Goal: Obtain resource: Download file/media

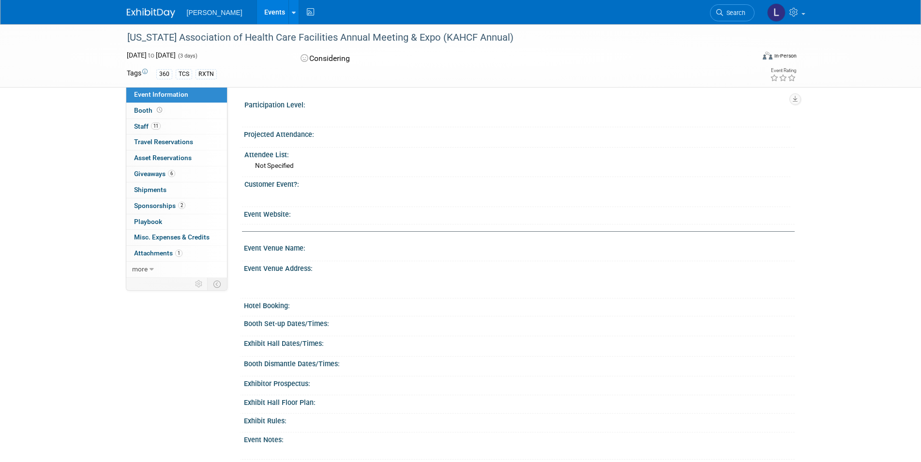
click at [257, 8] on link "Events" at bounding box center [274, 12] width 35 height 24
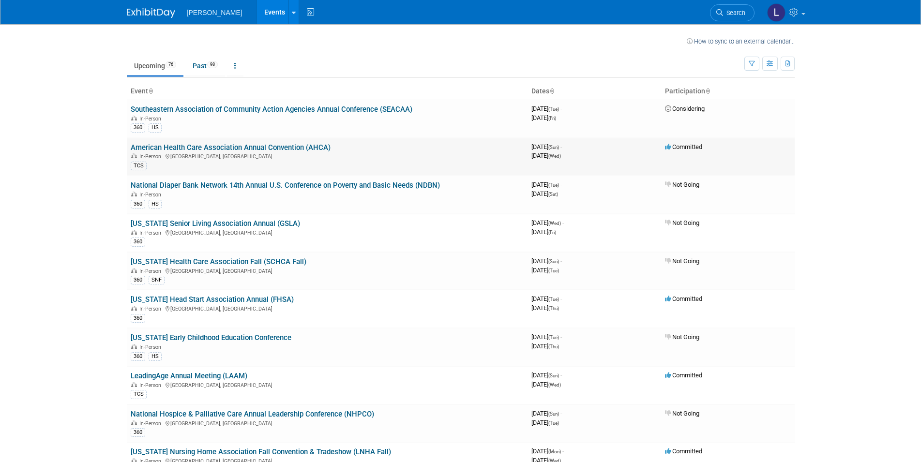
click at [206, 148] on link "American Health Care Association Annual Convention (AHCA)" at bounding box center [231, 147] width 200 height 9
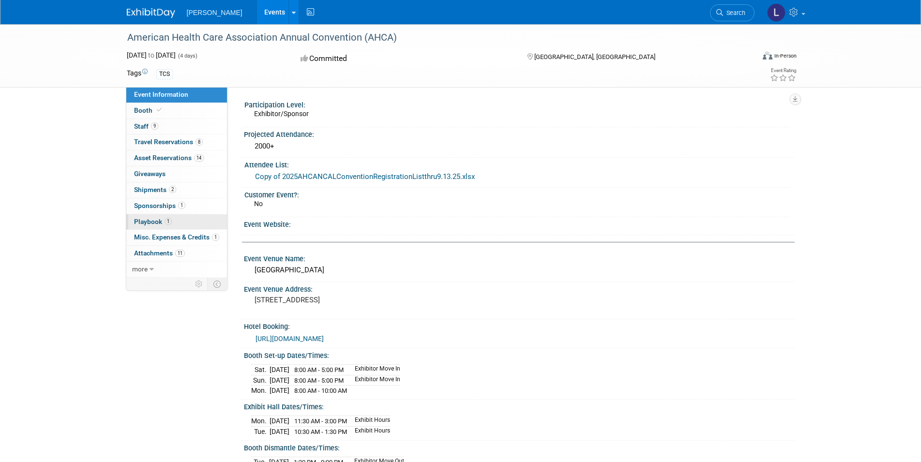
click at [144, 222] on span "Playbook 1" at bounding box center [153, 222] width 38 height 8
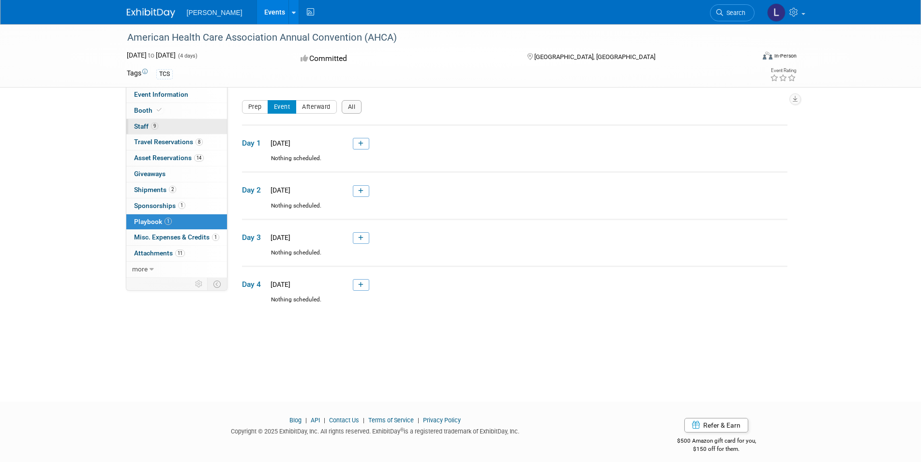
click at [140, 126] on span "Staff 9" at bounding box center [146, 127] width 24 height 8
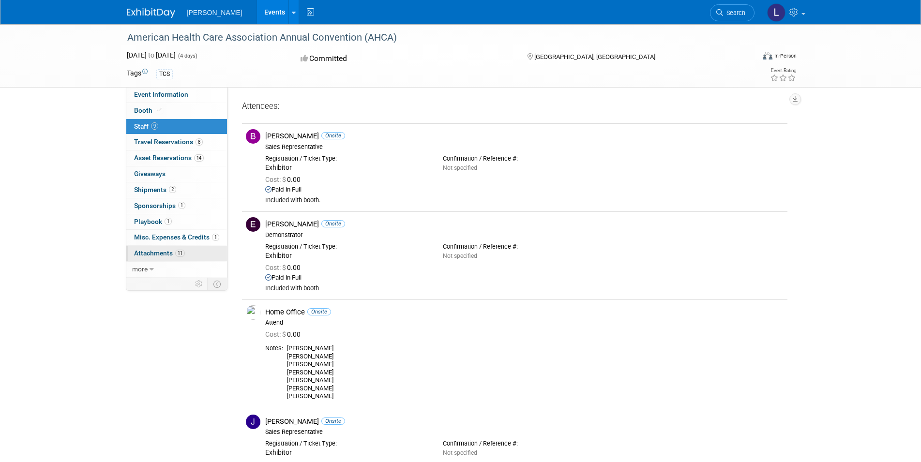
click at [143, 253] on span "Attachments 11" at bounding box center [159, 253] width 51 height 8
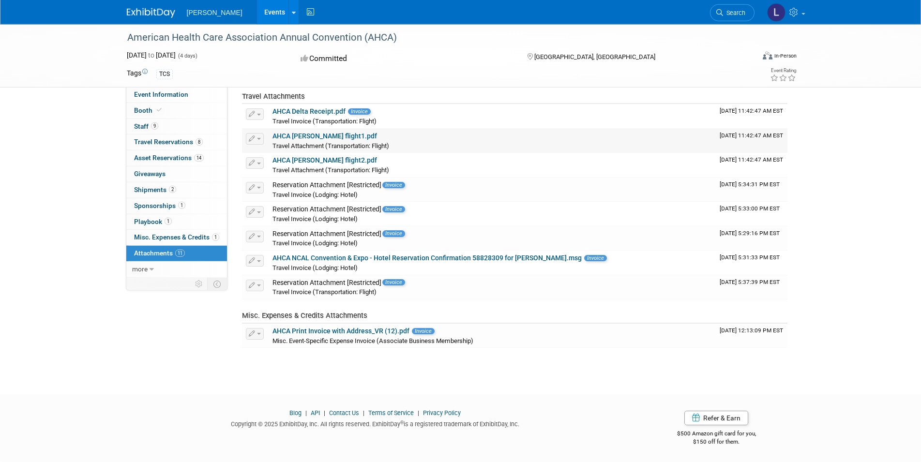
scroll to position [139, 0]
click at [142, 268] on span "more" at bounding box center [139, 269] width 15 height 8
click at [141, 287] on span "Event Binder (.pdf export)" at bounding box center [172, 285] width 77 height 8
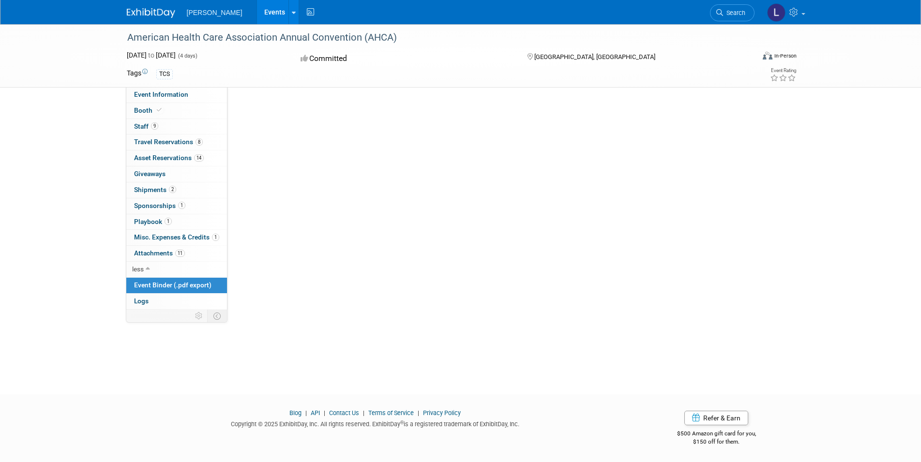
scroll to position [0, 0]
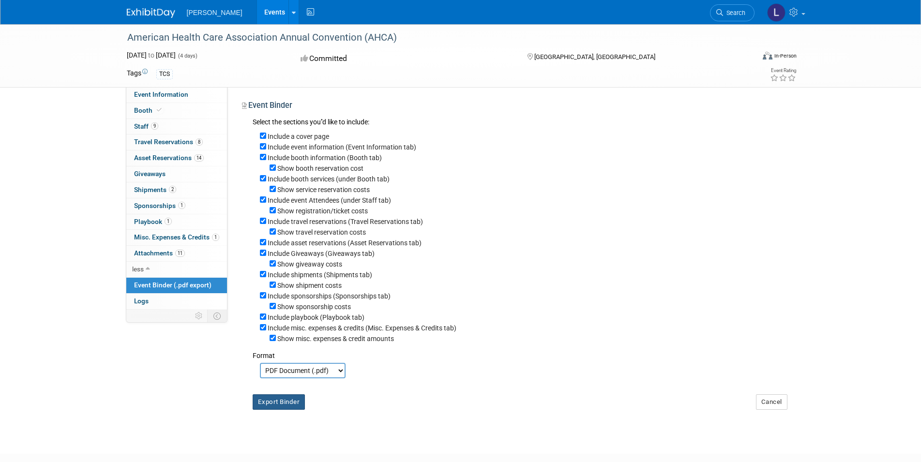
click at [276, 405] on button "Export Binder" at bounding box center [279, 402] width 53 height 15
